Goal: Task Accomplishment & Management: Manage account settings

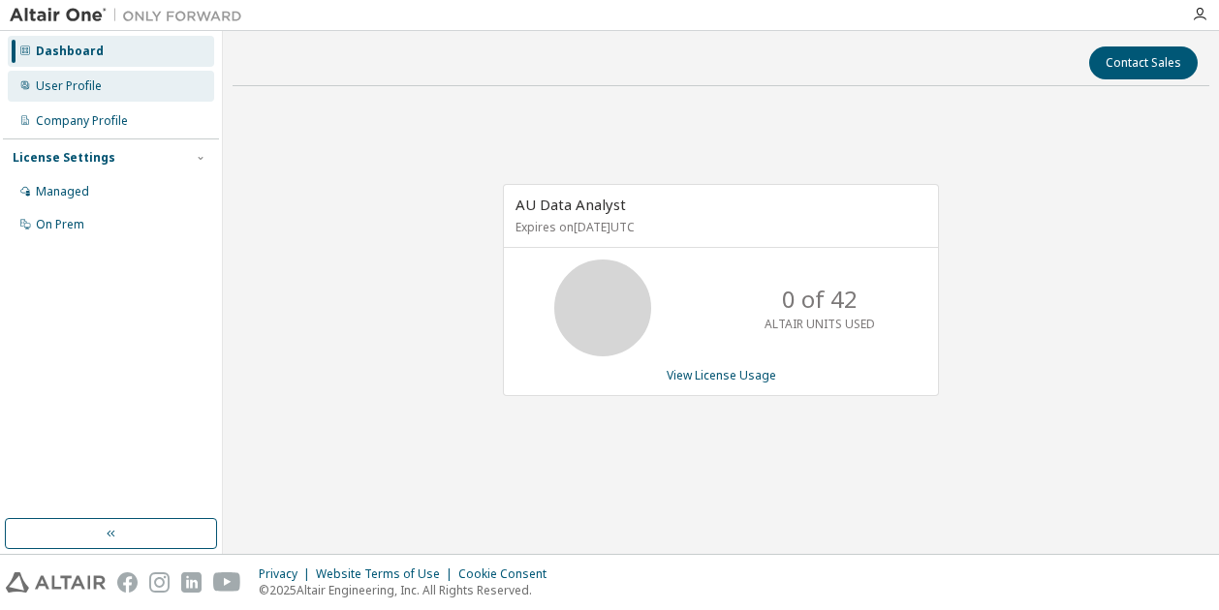
click at [68, 84] on div "User Profile" at bounding box center [69, 86] width 66 height 16
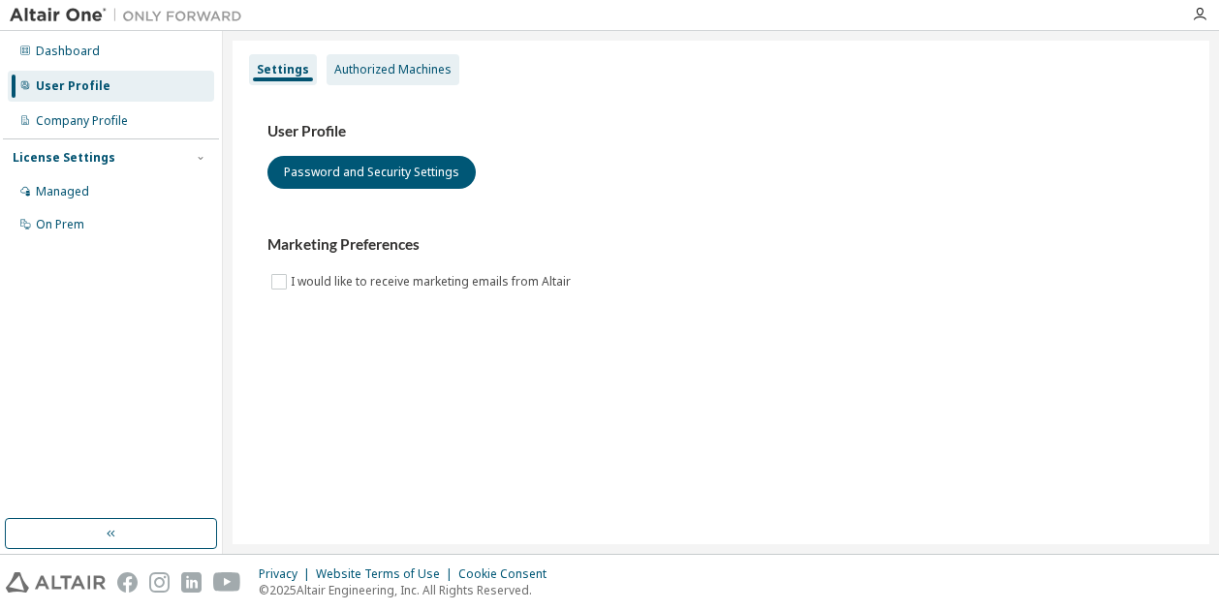
click at [407, 69] on div "Authorized Machines" at bounding box center [392, 70] width 117 height 16
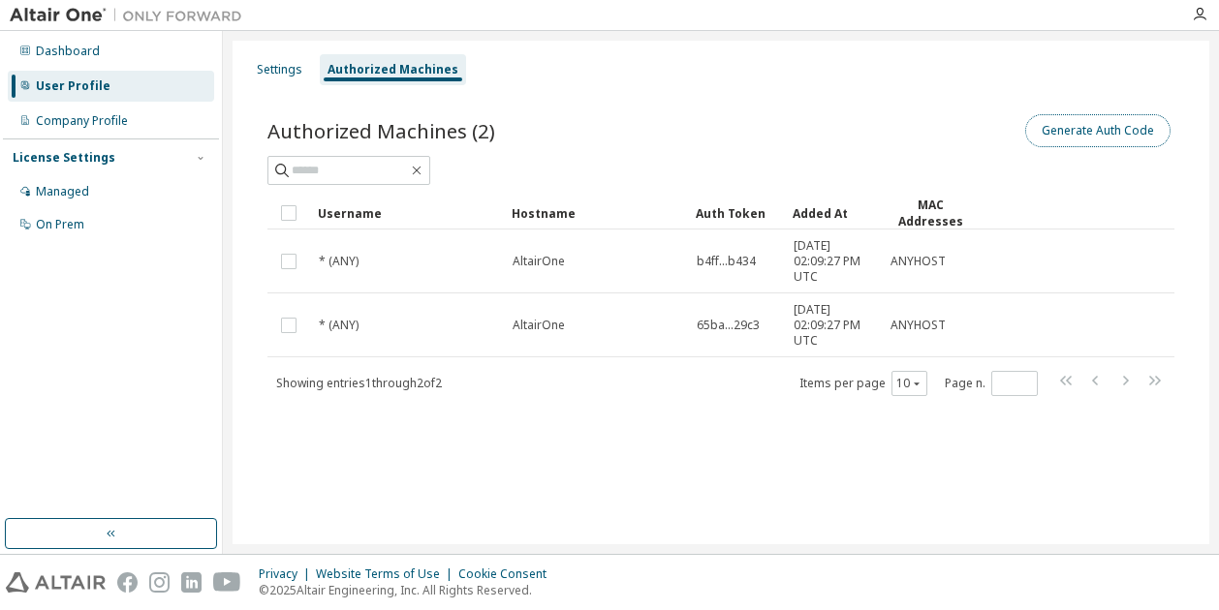
click at [1139, 124] on button "Generate Auth Code" at bounding box center [1097, 130] width 145 height 33
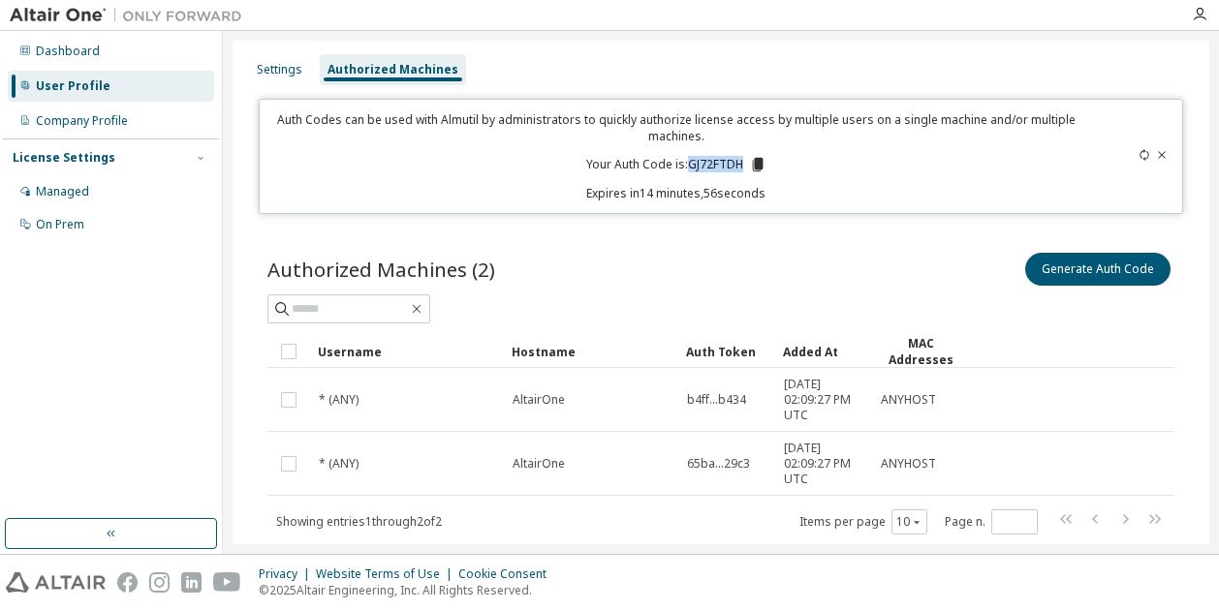
drag, startPoint x: 682, startPoint y: 162, endPoint x: 736, endPoint y: 170, distance: 54.8
click at [736, 170] on p "Your Auth Code is: GJ72FTDH" at bounding box center [676, 164] width 180 height 17
copy p "GJ72FTDH"
click at [1091, 270] on button "Generate Auth Code" at bounding box center [1097, 269] width 145 height 33
click at [1156, 152] on icon at bounding box center [1162, 155] width 12 height 12
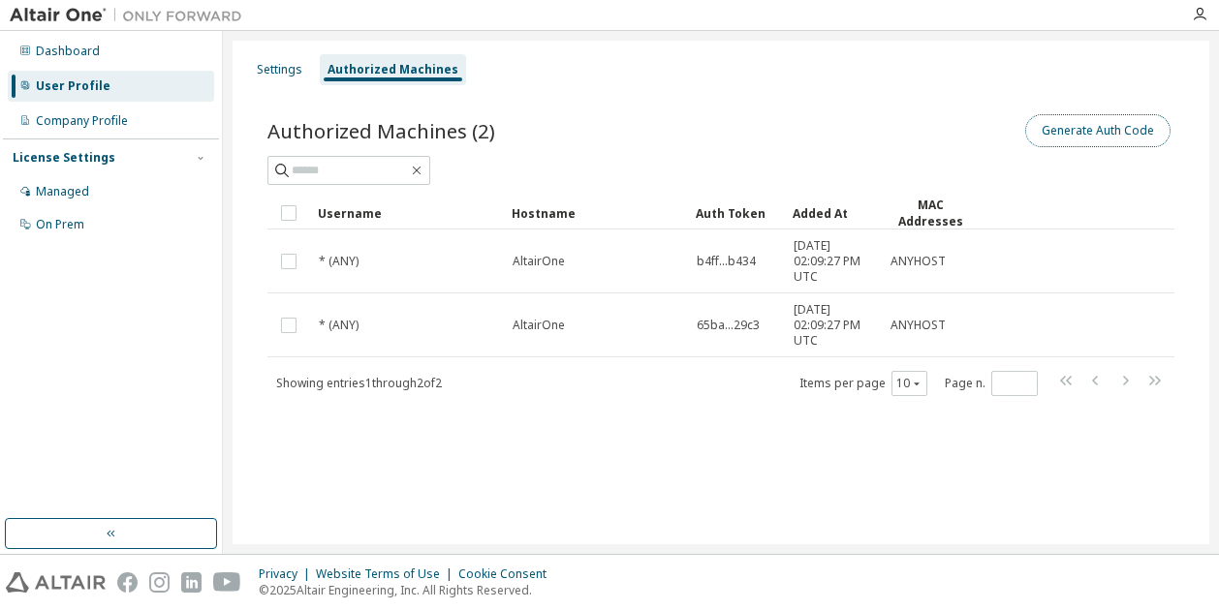
click at [1097, 126] on button "Generate Auth Code" at bounding box center [1097, 130] width 145 height 33
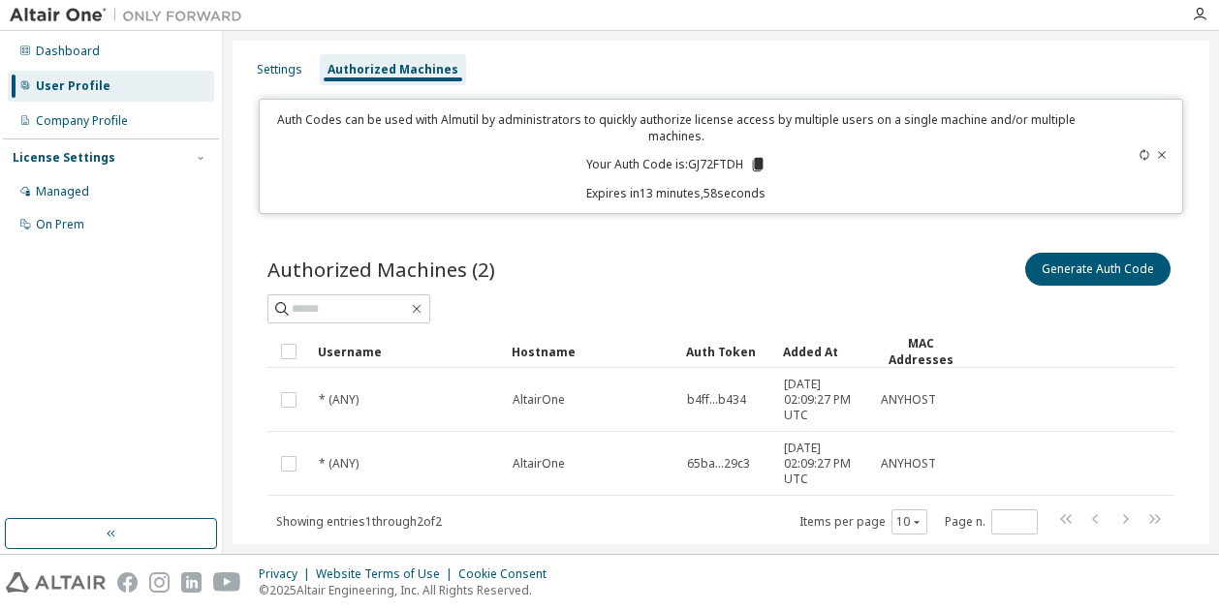
click at [1138, 156] on icon at bounding box center [1144, 155] width 12 height 12
click at [1138, 154] on icon at bounding box center [1144, 155] width 12 height 12
drag, startPoint x: 680, startPoint y: 162, endPoint x: 743, endPoint y: 164, distance: 63.0
click at [743, 164] on p "Your Auth Code is: W8D3OJ0D" at bounding box center [676, 164] width 186 height 17
copy p "W8D3OJ0D"
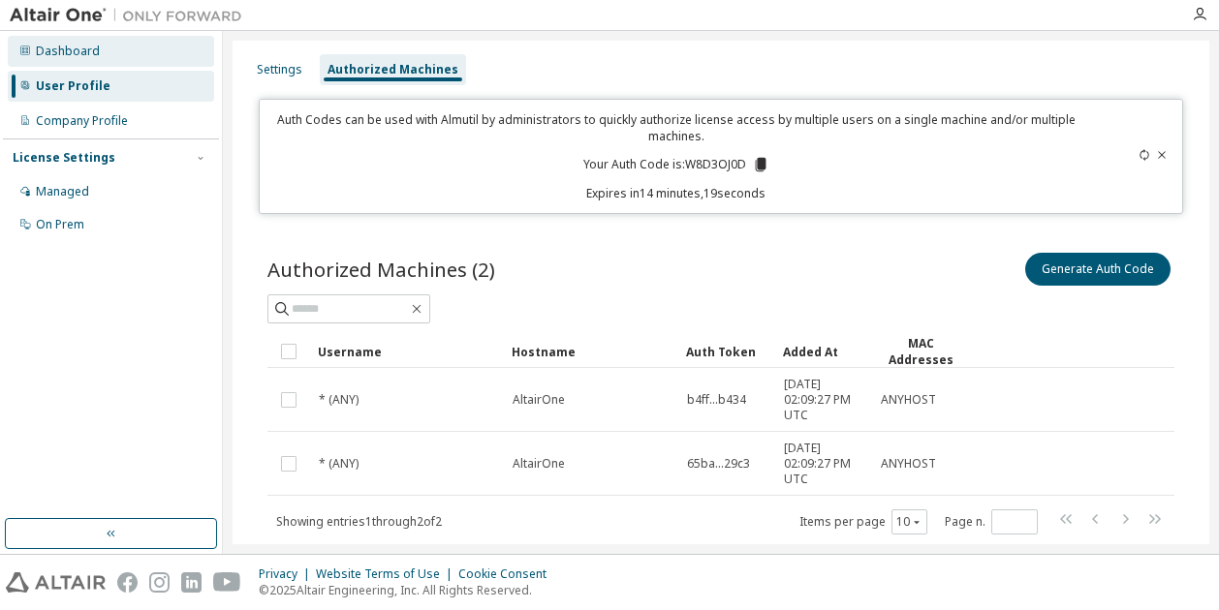
click at [76, 58] on div "Dashboard" at bounding box center [68, 52] width 64 height 16
